Goal: Find specific page/section: Find specific page/section

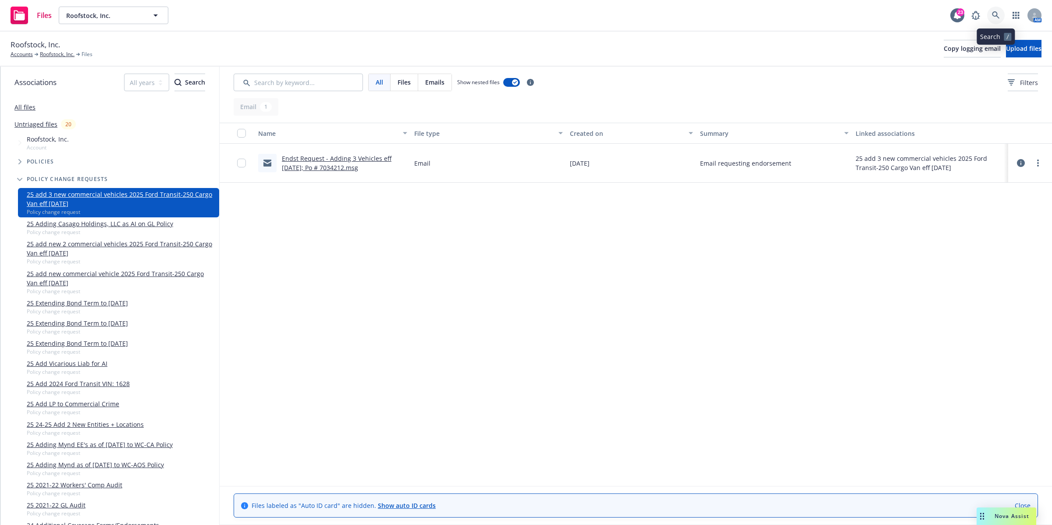
click at [993, 10] on link at bounding box center [996, 16] width 18 height 18
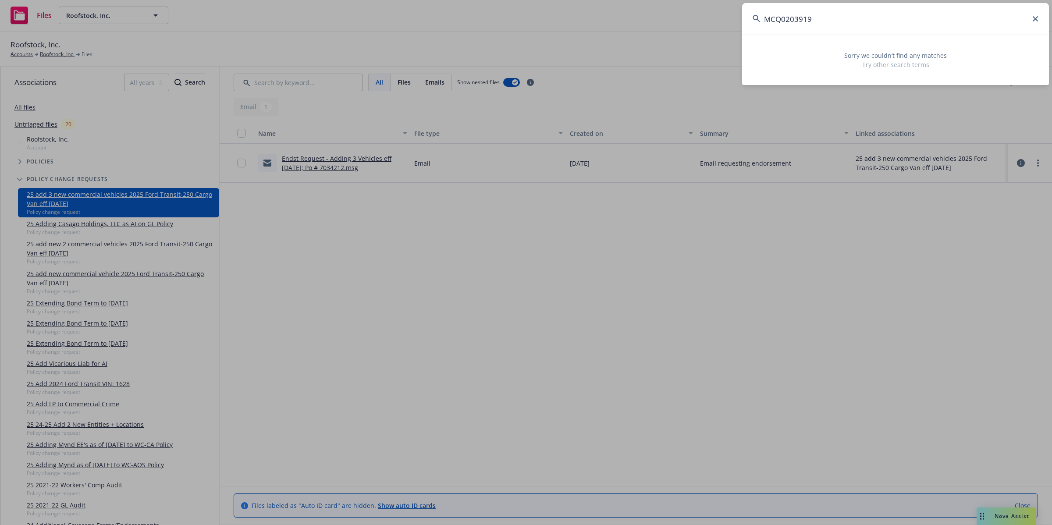
drag, startPoint x: 834, startPoint y: 18, endPoint x: 719, endPoint y: 18, distance: 114.8
click at [719, 18] on div "MCQ0203919 Sorry we couldn’t find any matches Try other search terms" at bounding box center [526, 262] width 1052 height 525
paste input "[PERSON_NAME] Land Co"
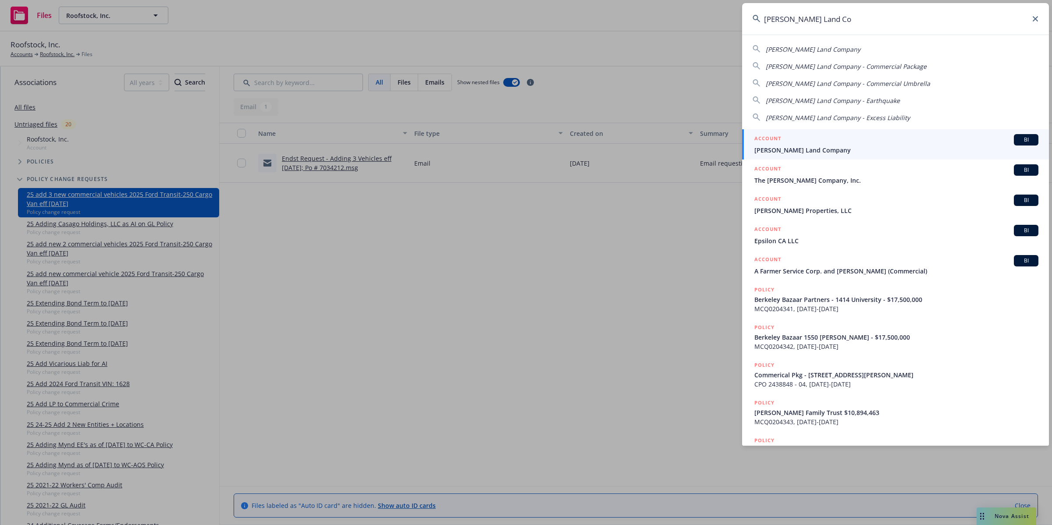
type input "[PERSON_NAME] Land Co"
click at [818, 149] on span "[PERSON_NAME] Land Company" at bounding box center [896, 149] width 284 height 9
